Goal: Check status: Check status

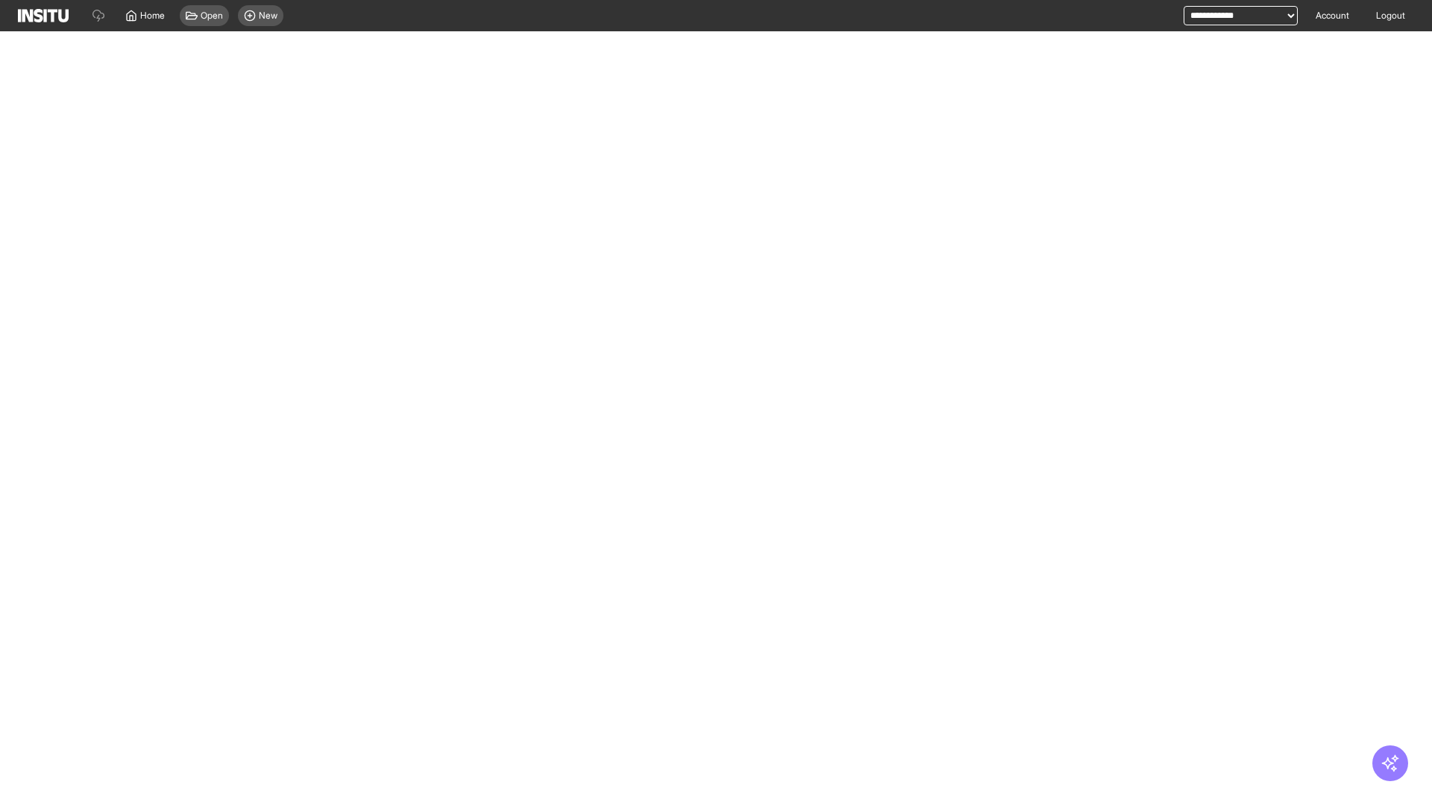
select select "**"
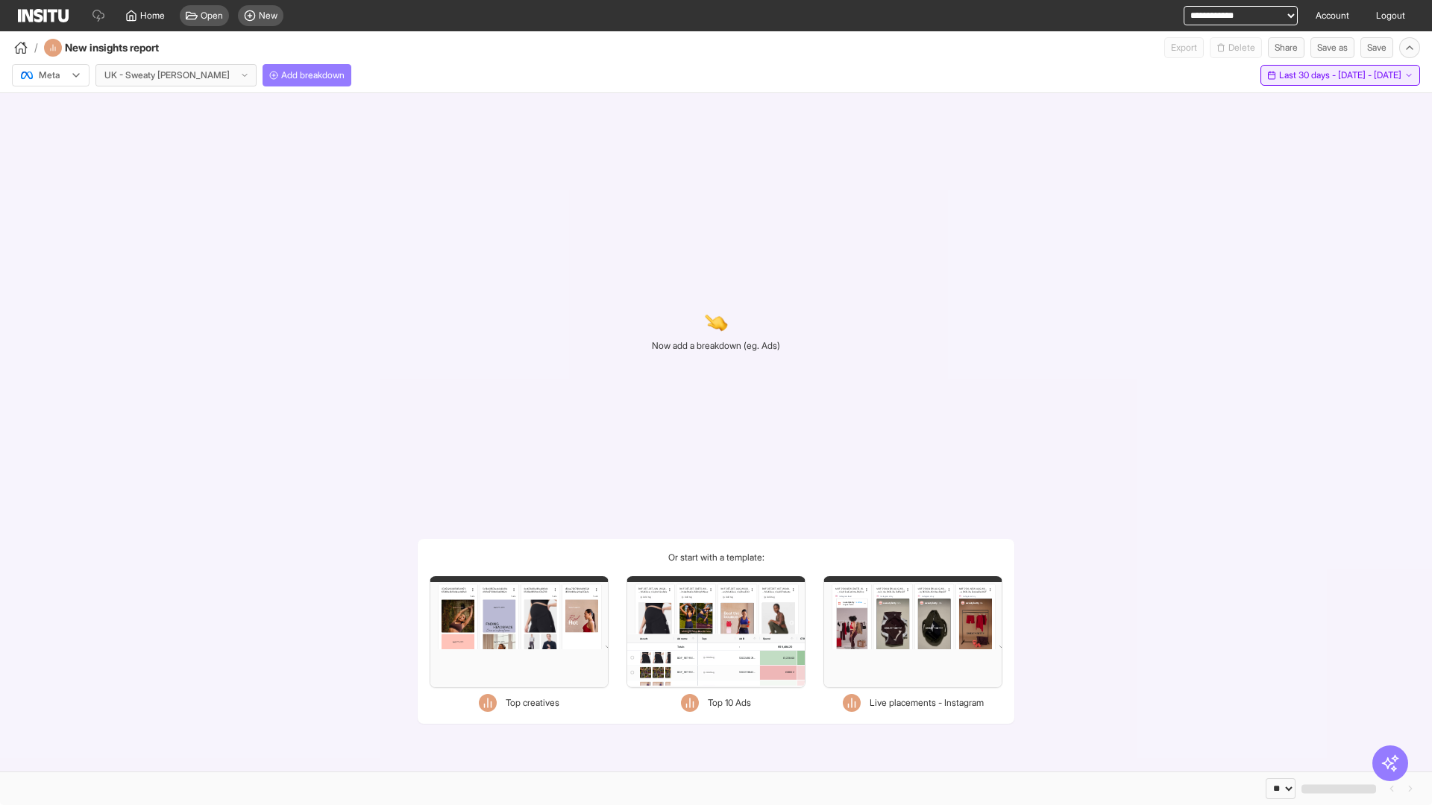
click at [1305, 75] on span "Last 30 days - [DATE] - [DATE]" at bounding box center [1340, 75] width 122 height 12
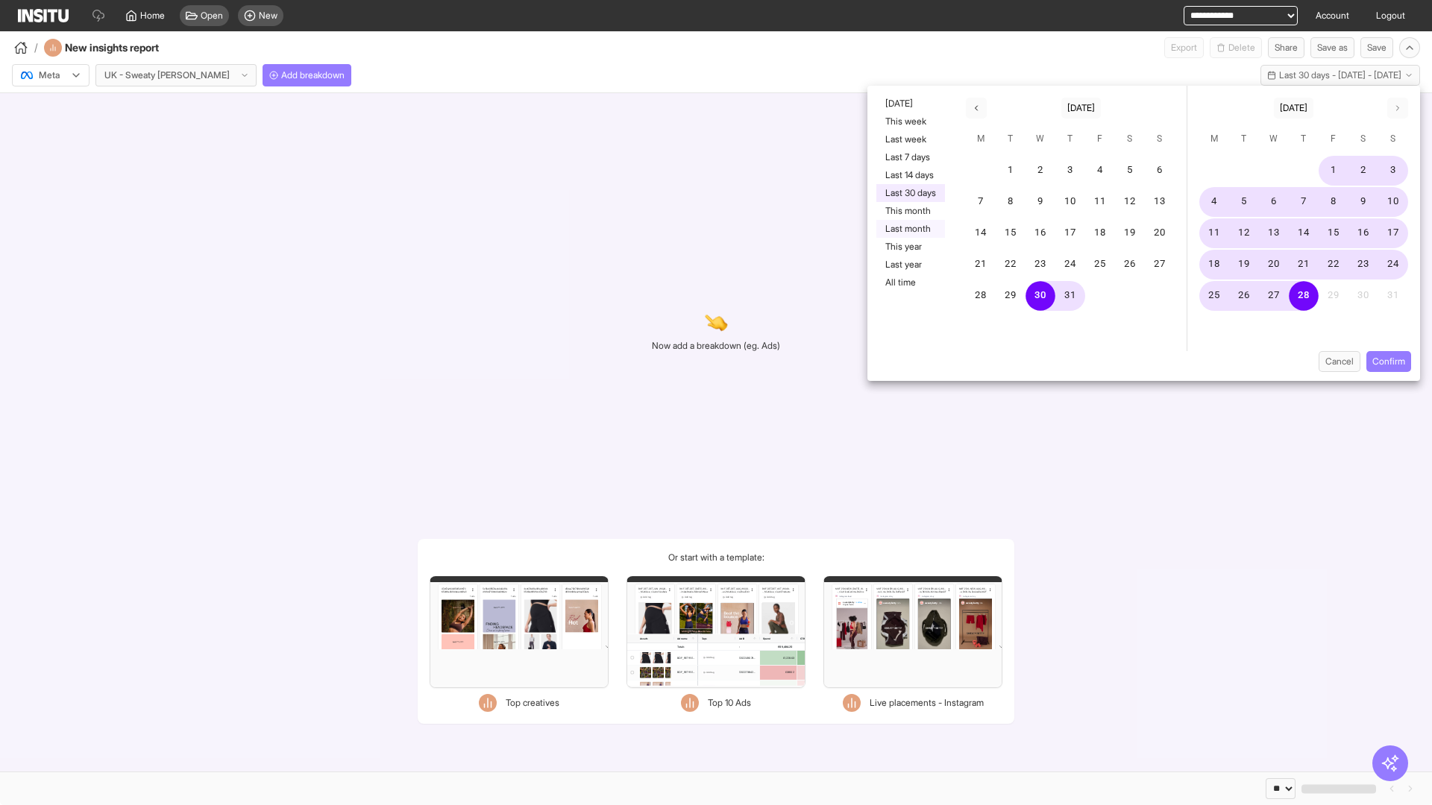
click at [909, 229] on button "Last month" at bounding box center [910, 229] width 69 height 18
